Goal: Navigation & Orientation: Go to known website

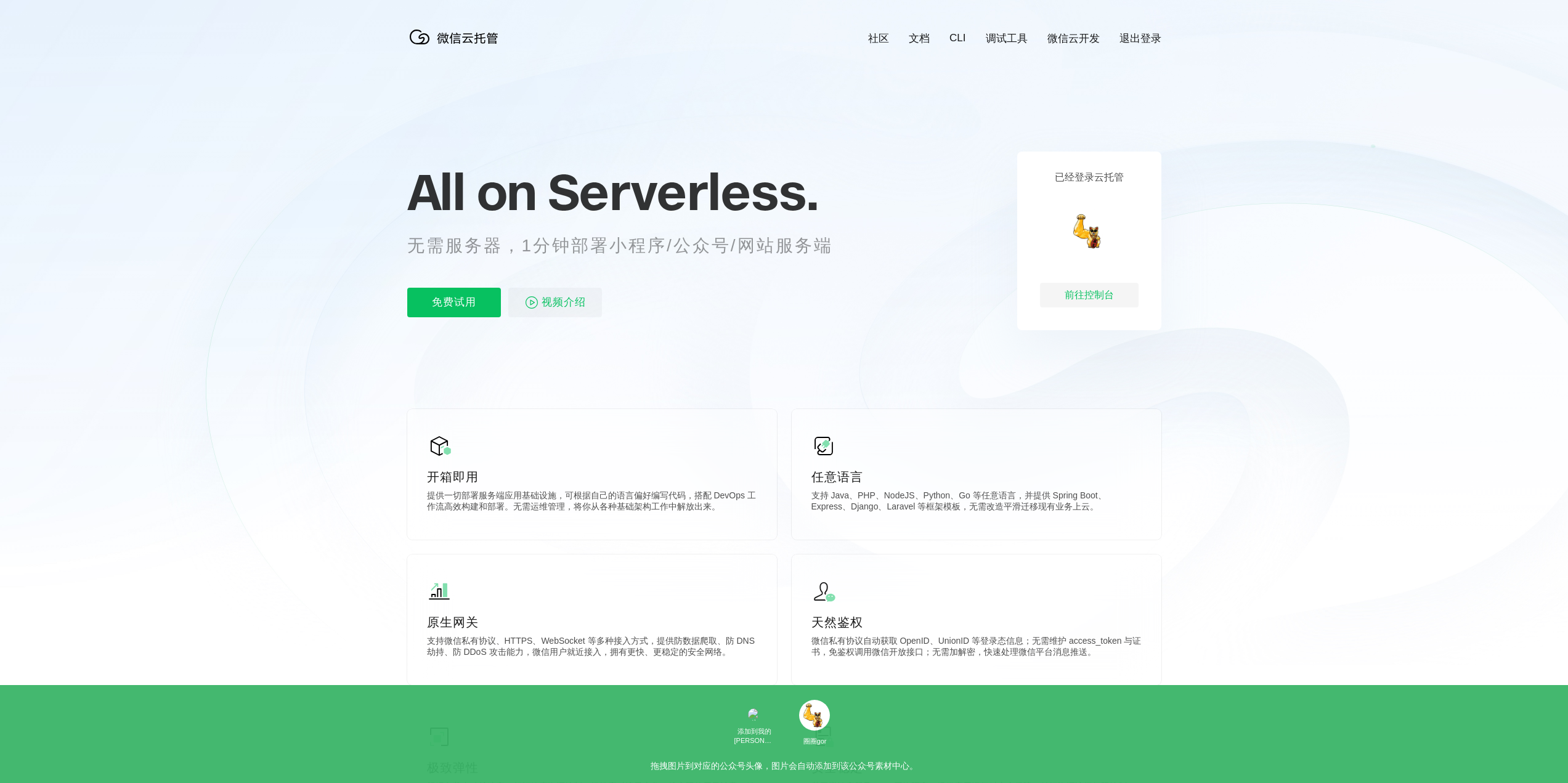
scroll to position [0, 2191]
click at [1088, 292] on div "前往控制台" at bounding box center [1089, 295] width 98 height 25
click at [611, 248] on p "无需服务器，1分钟部署小程序/公众号/网站服务端" at bounding box center [632, 245] width 448 height 25
click at [1085, 304] on div "前往控制台" at bounding box center [1089, 295] width 98 height 25
